Goal: Task Accomplishment & Management: Manage account settings

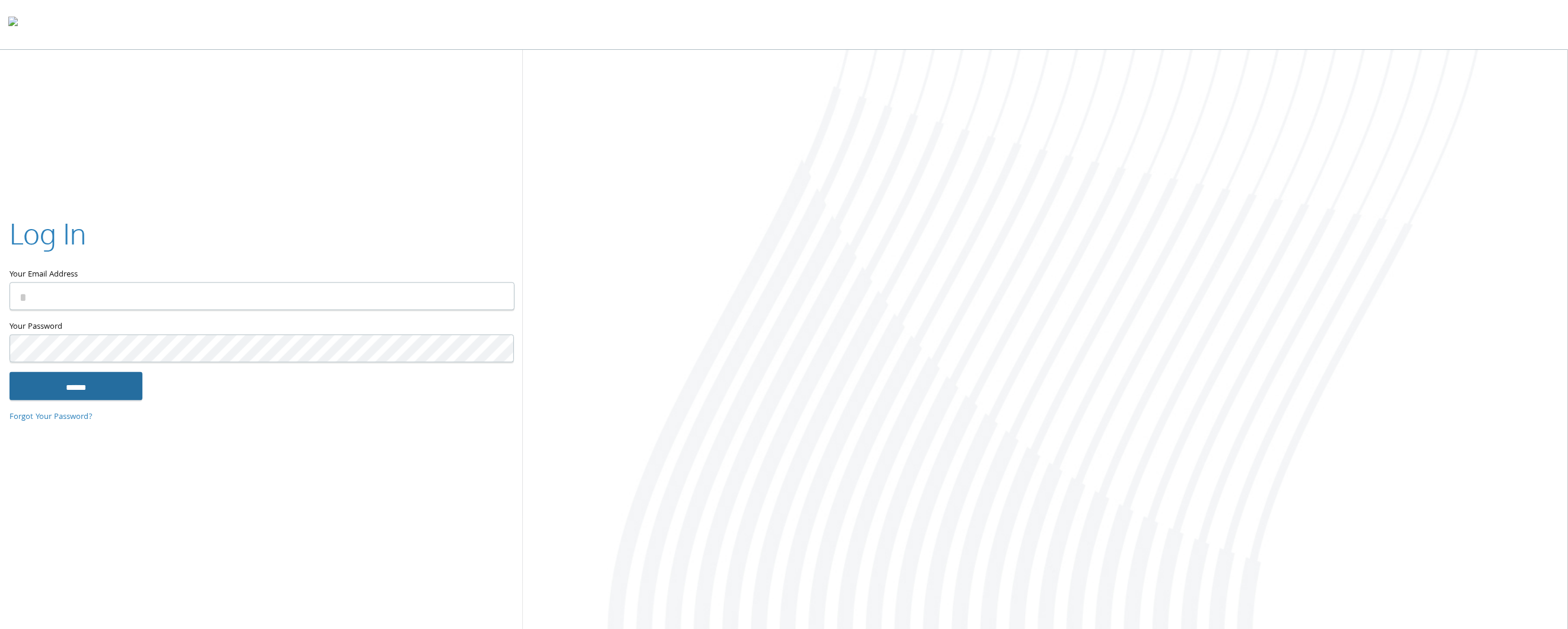
type input "**********"
click at [137, 371] on div "Your Password This field is required" at bounding box center [262, 345] width 504 height 52
type input "**********"
